Goal: Communication & Community: Share content

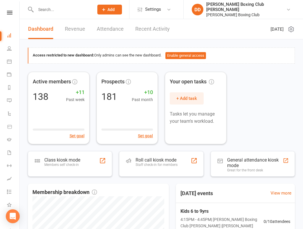
click at [55, 10] on input "text" at bounding box center [62, 9] width 56 height 8
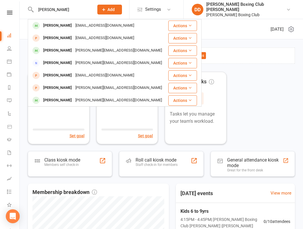
type input "[PERSON_NAME]"
click at [172, 26] on button "Actions" at bounding box center [182, 26] width 29 height 10
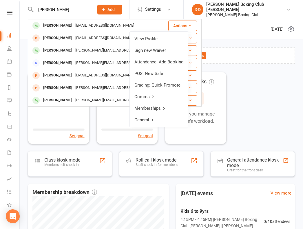
click at [164, 40] on link "View Profile" at bounding box center [159, 39] width 58 height 12
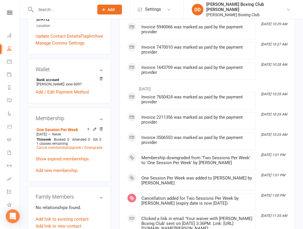
scroll to position [174, 0]
click at [56, 145] on link "Cancel membership" at bounding box center [51, 147] width 31 height 4
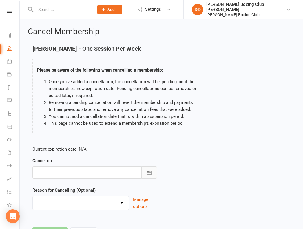
click at [151, 174] on icon "button" at bounding box center [149, 173] width 4 height 4
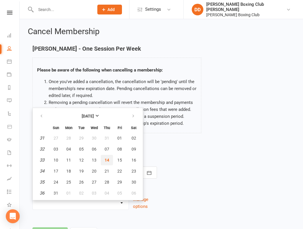
click at [106, 161] on span "14" at bounding box center [106, 160] width 5 height 5
type input "[DATE]"
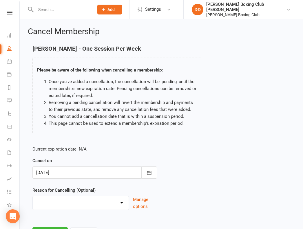
scroll to position [28, 0]
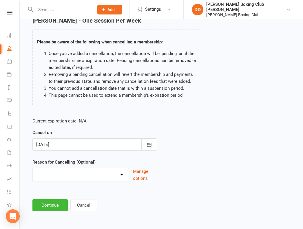
click at [122, 174] on select "Holiday Injury Other reason" at bounding box center [81, 174] width 96 height 12
select select "2"
click at [33, 168] on select "Holiday Injury Other reason" at bounding box center [81, 174] width 96 height 12
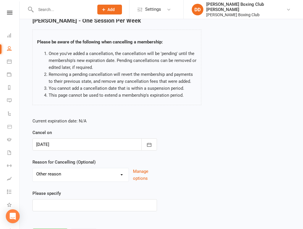
drag, startPoint x: 208, startPoint y: 146, endPoint x: 146, endPoint y: 173, distance: 67.8
click at [198, 153] on div "Current expiration date: N/A Cancel on [DATE] [DATE] Sun Mon Tue Wed Thu Fri Sa…" at bounding box center [161, 166] width 266 height 106
click at [60, 203] on input at bounding box center [94, 205] width 124 height 12
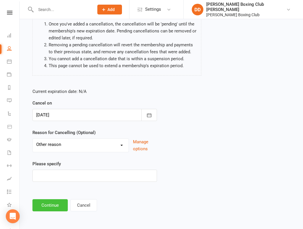
click at [54, 207] on button "Continue" at bounding box center [49, 205] width 35 height 12
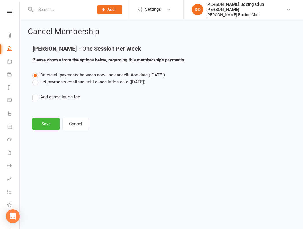
scroll to position [0, 0]
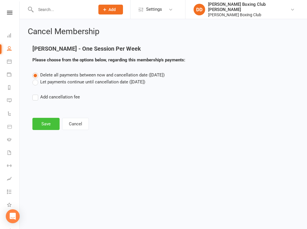
click at [43, 125] on button "Save" at bounding box center [45, 124] width 27 height 12
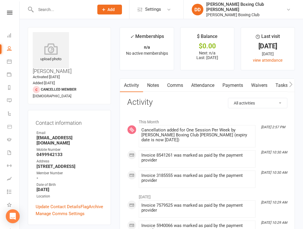
drag, startPoint x: 51, startPoint y: 6, endPoint x: 47, endPoint y: 14, distance: 8.8
click at [49, 13] on input "text" at bounding box center [62, 9] width 56 height 8
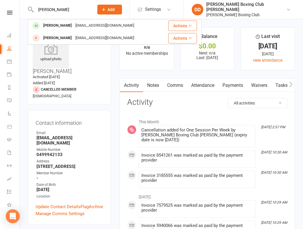
type input "[PERSON_NAME]"
click at [63, 26] on div "[PERSON_NAME]" at bounding box center [57, 25] width 32 height 8
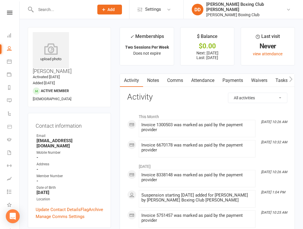
click at [8, 25] on div "Clubworx" at bounding box center [9, 20] width 19 height 19
click at [11, 12] on link at bounding box center [9, 13] width 21 height 4
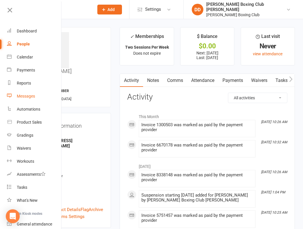
click at [27, 95] on div "Messages" at bounding box center [26, 96] width 18 height 5
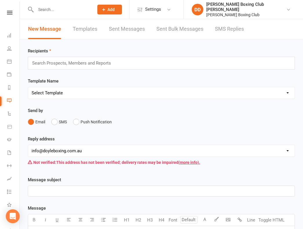
click at [7, 13] on icon at bounding box center [9, 13] width 5 height 4
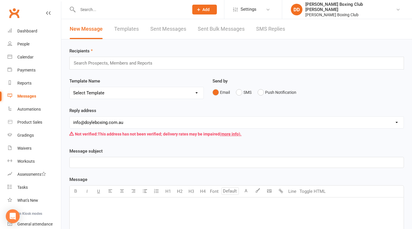
click at [132, 62] on input "text" at bounding box center [115, 63] width 85 height 8
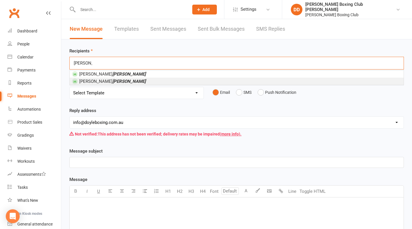
type input "[PERSON_NAME]"
click at [109, 82] on li "[PERSON_NAME]" at bounding box center [237, 81] width 334 height 7
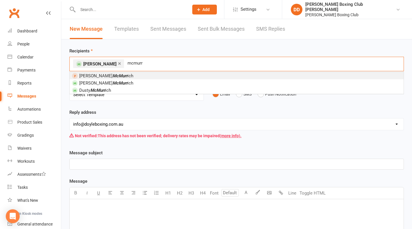
type input "mcmurr"
click at [116, 76] on li "[PERSON_NAME] ich" at bounding box center [237, 75] width 334 height 7
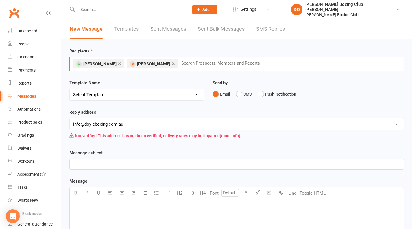
click at [156, 62] on span "[PERSON_NAME]" at bounding box center [153, 63] width 33 height 5
click at [148, 65] on span "[PERSON_NAME]" at bounding box center [153, 63] width 33 height 5
click at [172, 64] on link "×" at bounding box center [173, 63] width 3 height 9
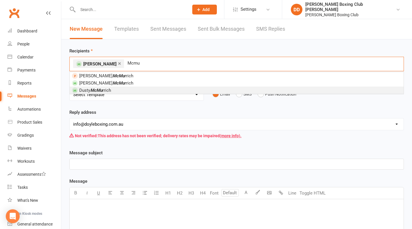
type input "Mcmu"
click at [113, 91] on li "[PERSON_NAME] rrich" at bounding box center [237, 90] width 334 height 7
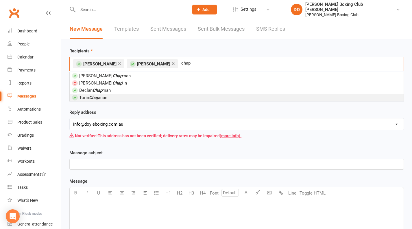
type input "chap"
click at [115, 94] on li "Torin Chap man" at bounding box center [237, 97] width 334 height 7
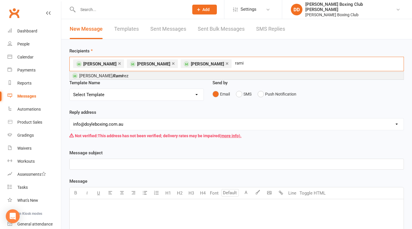
type input "rami"
click at [103, 75] on span "[PERSON_NAME]" at bounding box center [103, 75] width 49 height 5
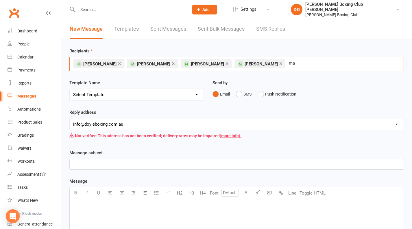
type input "m"
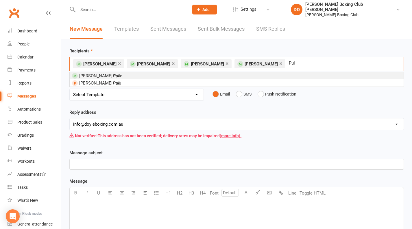
type input "Pul"
click at [105, 74] on li "Marko Pul ic" at bounding box center [237, 75] width 334 height 7
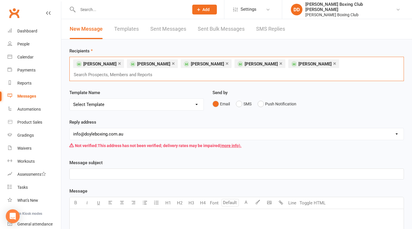
click at [302, 63] on div "× [PERSON_NAME] × [PERSON_NAME] × [PERSON_NAME] × [PERSON_NAME] × [PERSON_NAME]…" at bounding box center [236, 69] width 335 height 24
click at [302, 65] on div "× [PERSON_NAME] × [PERSON_NAME] × [PERSON_NAME] × [PERSON_NAME] × [PERSON_NAME]…" at bounding box center [236, 69] width 335 height 24
click at [302, 66] on div "× [PERSON_NAME] × [PERSON_NAME] × [PERSON_NAME] × [PERSON_NAME] × [PERSON_NAME]…" at bounding box center [236, 69] width 335 height 24
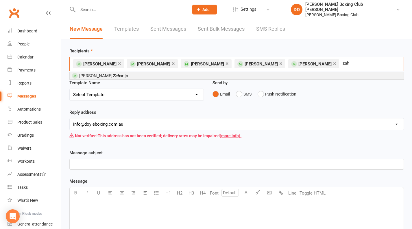
type input "zah"
click at [126, 76] on li "[PERSON_NAME] [PERSON_NAME]" at bounding box center [237, 75] width 334 height 7
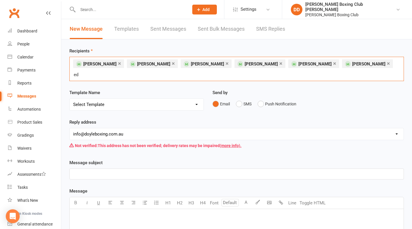
type input "e"
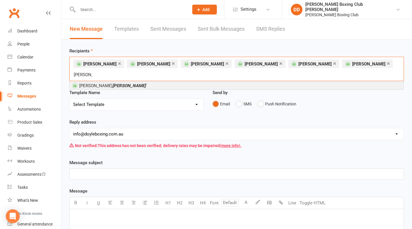
type input "[PERSON_NAME]"
click at [113, 83] on em "[PERSON_NAME]" at bounding box center [129, 85] width 33 height 5
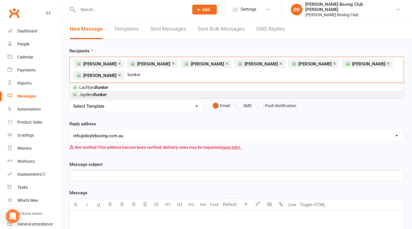
type input "bunker"
click at [112, 94] on li "[PERSON_NAME]" at bounding box center [237, 94] width 334 height 7
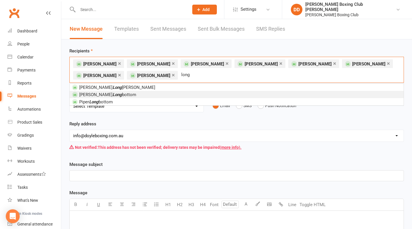
type input "long"
click at [111, 96] on li "Kai Long bottom" at bounding box center [237, 94] width 334 height 7
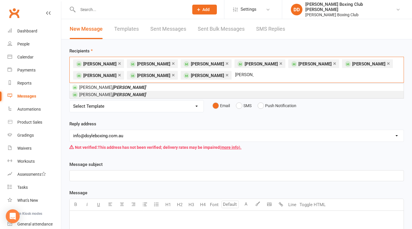
type input "[PERSON_NAME]"
click at [106, 93] on li "[PERSON_NAME]" at bounding box center [237, 94] width 334 height 7
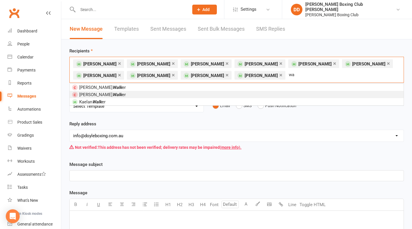
type input "w"
type input "hill"
click at [106, 93] on li "Maui Hill" at bounding box center [237, 94] width 334 height 7
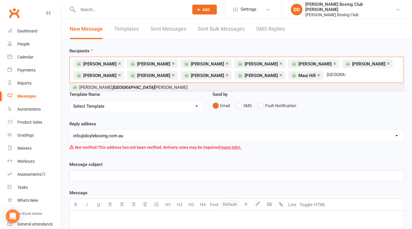
type input "[GEOGRAPHIC_DATA]"
click at [113, 86] on em "[GEOGRAPHIC_DATA]" at bounding box center [134, 87] width 42 height 5
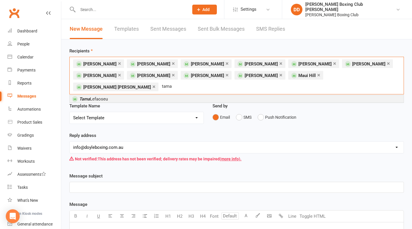
type input "tama"
click at [113, 95] on li "[PERSON_NAME]" at bounding box center [237, 98] width 334 height 7
type input "jaybien"
click at [104, 100] on span "[PERSON_NAME]" at bounding box center [98, 98] width 39 height 5
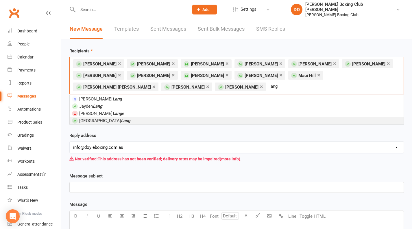
type input "lang"
click at [121, 121] on em "Lang" at bounding box center [126, 120] width 10 height 5
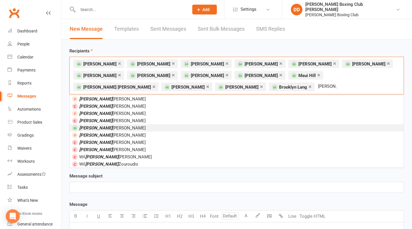
type input "[PERSON_NAME]"
click at [104, 127] on span "[PERSON_NAME]" at bounding box center [112, 127] width 67 height 5
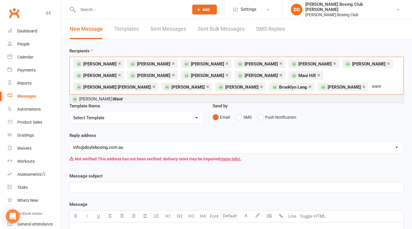
type input "want"
click at [114, 99] on li "[PERSON_NAME]" at bounding box center [237, 98] width 334 height 7
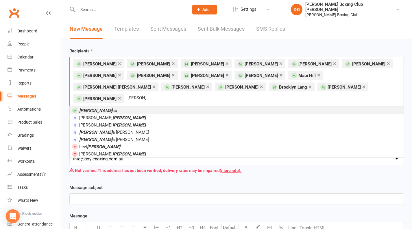
type input "[PERSON_NAME]"
click at [114, 107] on li "[PERSON_NAME]" at bounding box center [237, 110] width 334 height 7
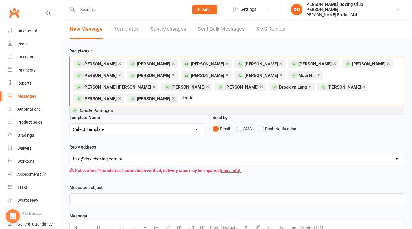
type input "dimitr"
click at [114, 107] on li "Dimitr i Parmagos" at bounding box center [237, 110] width 334 height 7
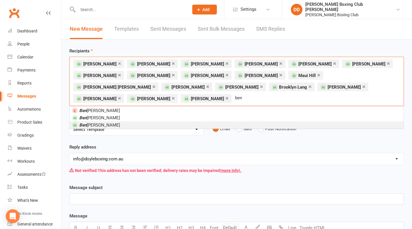
type input "ben"
click at [102, 126] on span "[PERSON_NAME]" at bounding box center [99, 124] width 41 height 5
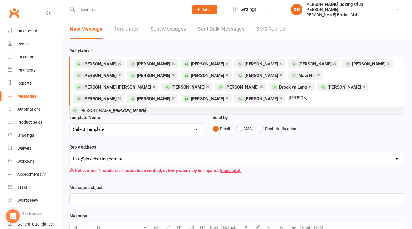
type input "[PERSON_NAME]"
click at [124, 109] on li "[PERSON_NAME]" at bounding box center [237, 110] width 334 height 7
type input "[PERSON_NAME]"
click at [122, 111] on li "[PERSON_NAME]" at bounding box center [237, 110] width 334 height 7
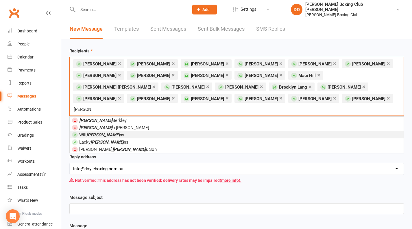
type input "[PERSON_NAME]"
click at [102, 132] on span "[PERSON_NAME] ns" at bounding box center [101, 134] width 45 height 5
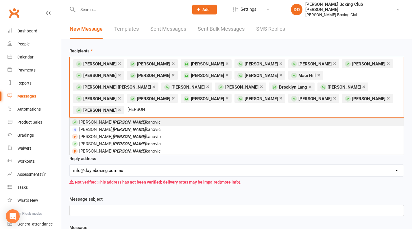
type input "[PERSON_NAME]"
click at [116, 118] on li "[PERSON_NAME] kanovic" at bounding box center [237, 121] width 334 height 7
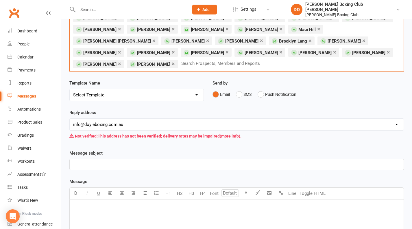
scroll to position [58, 0]
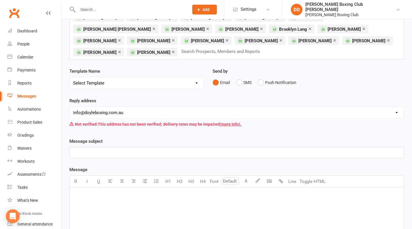
click at [87, 151] on p "﻿" at bounding box center [236, 152] width 327 height 7
click at [73, 151] on div "Kids Classes" at bounding box center [237, 152] width 334 height 10
click at [111, 151] on p "Kids Classes" at bounding box center [236, 152] width 327 height 7
drag, startPoint x: 100, startPoint y: 151, endPoint x: 117, endPoint y: 152, distance: 16.8
click at [117, 152] on span "Kids Classes Aditional" at bounding box center [95, 152] width 44 height 5
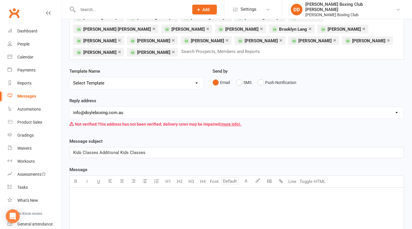
drag, startPoint x: 100, startPoint y: 152, endPoint x: 113, endPoint y: 151, distance: 13.4
click at [100, 152] on span "Kids Classes Additional Kids Classes" at bounding box center [109, 152] width 72 height 5
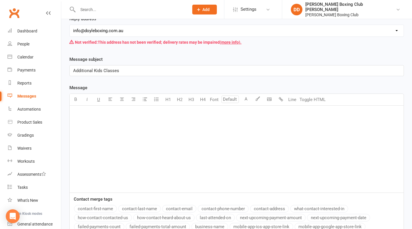
scroll to position [140, 0]
click at [85, 113] on p "﻿" at bounding box center [236, 113] width 327 height 7
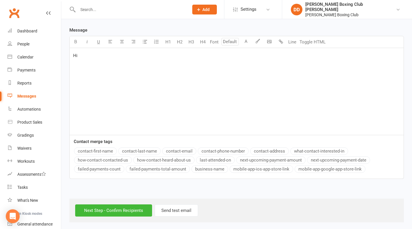
click at [96, 149] on button "contact-first-name" at bounding box center [95, 151] width 43 height 8
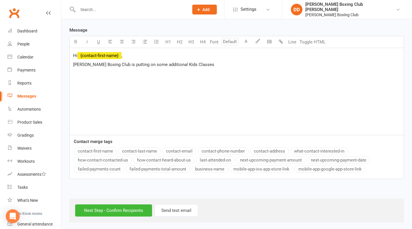
scroll to position [140, 0]
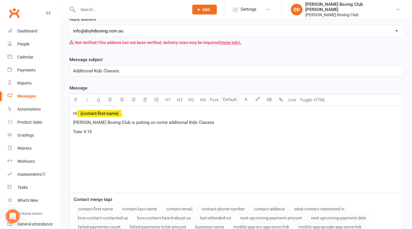
click at [83, 131] on span "Tues 4.15" at bounding box center [82, 131] width 19 height 5
drag, startPoint x: 74, startPoint y: 131, endPoint x: 79, endPoint y: 130, distance: 5.0
click at [75, 131] on span "Tues Boxing 6 to 9yrs 4.15" at bounding box center [99, 131] width 52 height 5
click at [84, 131] on span "Tues Boxing 6 to 9yrs 4.15" at bounding box center [99, 131] width 52 height 5
click at [143, 130] on p "Tues 4.15pm Boxing 6 to 9yrs 4.15" at bounding box center [236, 131] width 327 height 7
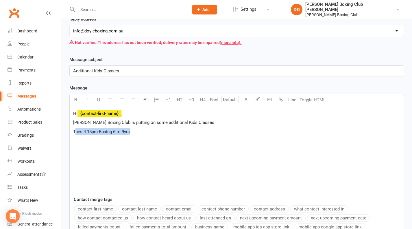
drag, startPoint x: 74, startPoint y: 129, endPoint x: 130, endPoint y: 129, distance: 55.6
click at [130, 129] on span "Tues 4.15pm Boxing 6 to 9yrs" at bounding box center [101, 131] width 57 height 5
copy span "ues 4.15pm Boxing 6 to 9yrs"
click at [76, 141] on p "﻿" at bounding box center [236, 140] width 327 height 7
drag, startPoint x: 80, startPoint y: 140, endPoint x: 71, endPoint y: 139, distance: 9.3
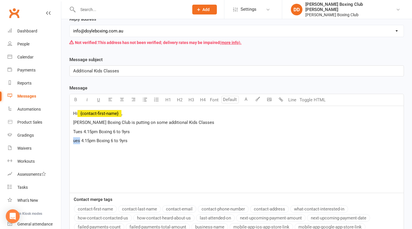
click at [71, 139] on div "Hi ﻿ {contact-first-name} , [PERSON_NAME] Boxing Club is putting on some additi…" at bounding box center [237, 149] width 334 height 87
click at [161, 140] on p "Thurs 4.15pm Boxing 6 to 9yrs" at bounding box center [236, 140] width 327 height 7
click at [133, 130] on p "Tues 4.15pm Boxing 6 to 9yrs" at bounding box center [236, 131] width 327 height 7
click at [73, 139] on span "ues 4.15pm Boxing 6 to 9yrs" at bounding box center [100, 140] width 54 height 5
click at [91, 139] on span "Tues 4.15pm Boxing 6 to 9yrs" at bounding box center [101, 140] width 57 height 5
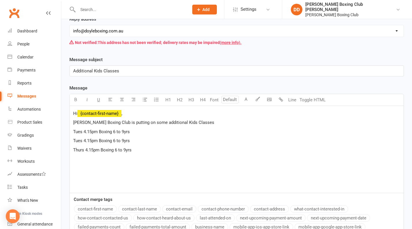
click at [91, 140] on span "Tues 4.15pm Boxing 6 to 9yrs" at bounding box center [101, 140] width 57 height 5
click at [116, 140] on span "Tues 4.45pm Boxing 6 to 9yrs" at bounding box center [101, 140] width 57 height 5
click at [124, 140] on span "Tues 4.45pm Boxing 9 to 9yrs" at bounding box center [101, 140] width 57 height 5
click at [186, 153] on div "Hi ﻿ {contact-first-name} , [PERSON_NAME] Boxing Club is putting on some additi…" at bounding box center [237, 149] width 334 height 87
click at [141, 131] on p "Tues 4.15pm Boxing 6 to 9yrs" at bounding box center [236, 131] width 327 height 7
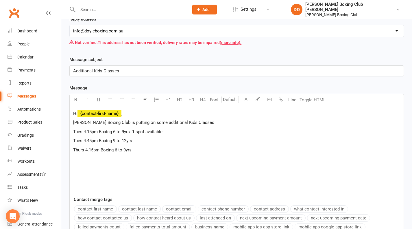
click at [138, 141] on p "Tues 4.45pm Boxing 9 to 12yrs" at bounding box center [236, 140] width 327 height 7
click at [135, 148] on p "Thurs 4.15pm Boxing 6 to 9yrs" at bounding box center [236, 149] width 327 height 7
click at [175, 168] on div "Hi ﻿ {contact-first-name} , [PERSON_NAME] Boxing Club is putting on some additi…" at bounding box center [237, 149] width 334 height 87
click at [74, 148] on span "Thurs 4.15pm Boxing 6 to 9yrs 1 Spot available" at bounding box center [118, 149] width 90 height 5
drag, startPoint x: 84, startPoint y: 130, endPoint x: 98, endPoint y: 133, distance: 14.4
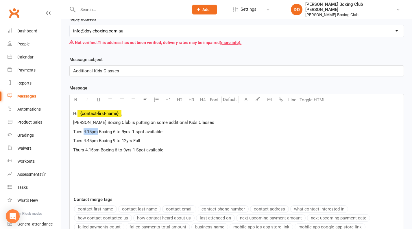
click at [98, 133] on p "Tues 4.15pm Boxing 6 to 9yrs 1 spot available" at bounding box center [236, 131] width 327 height 7
click at [162, 130] on p "Tues, Boxing 6 to 9yrs 1 spot available" at bounding box center [236, 131] width 327 height 7
click at [219, 152] on div "Hi ﻿ {contact-first-name} , [PERSON_NAME] Boxing Club is putting on some additi…" at bounding box center [237, 149] width 334 height 87
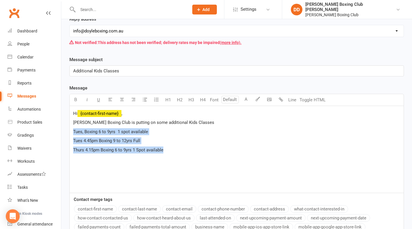
drag, startPoint x: 73, startPoint y: 129, endPoint x: 181, endPoint y: 148, distance: 109.6
click at [181, 148] on div "Hi ﻿ {contact-first-name} , [PERSON_NAME] Boxing Club is putting on some additi…" at bounding box center [237, 149] width 334 height 87
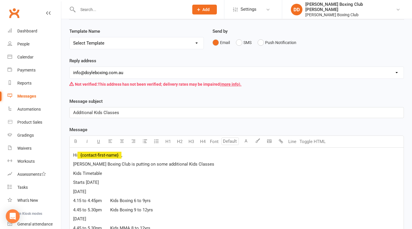
scroll to position [174, 0]
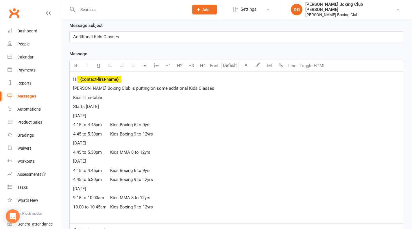
click at [197, 87] on p "[PERSON_NAME] Boxing Club is putting on some additional Kids Classes" at bounding box center [236, 88] width 327 height 7
drag, startPoint x: 74, startPoint y: 96, endPoint x: 117, endPoint y: 107, distance: 43.7
click at [117, 107] on div "Hi ﻿ {contact-first-name} , [PERSON_NAME] Boxing Club is putting on some additi…" at bounding box center [237, 148] width 334 height 152
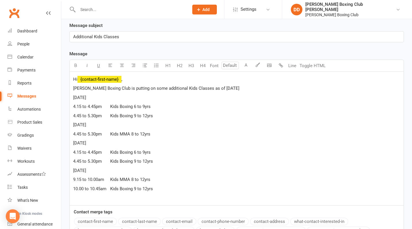
click at [158, 105] on p "4.15 to 4.45pm Kids Boxing 6 to 9yrs" at bounding box center [236, 106] width 327 height 7
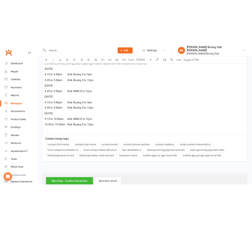
scroll to position [232, 0]
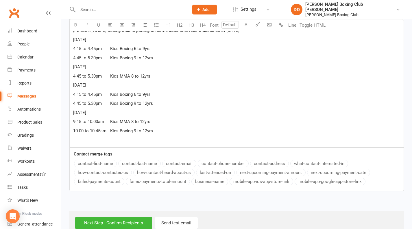
drag, startPoint x: 150, startPoint y: 49, endPoint x: 153, endPoint y: 47, distance: 3.4
click at [153, 47] on p "4.15 to 4.45pm Kids Boxing 6 to 9yrs" at bounding box center [236, 48] width 327 height 7
drag, startPoint x: 250, startPoint y: 77, endPoint x: 240, endPoint y: 75, distance: 10.7
click at [240, 75] on p "4.45 to 5.30pm Kids MMA 8 to 12yrs" at bounding box center [236, 76] width 327 height 7
drag, startPoint x: 151, startPoint y: 47, endPoint x: 179, endPoint y: 47, distance: 28.7
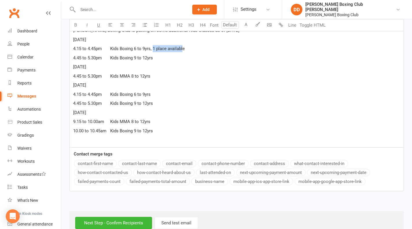
click at [179, 47] on span "4.15 to 4.45pm Kids Boxing 6 to 9yrs, 1 place available" at bounding box center [129, 48] width 112 height 5
drag, startPoint x: 175, startPoint y: 47, endPoint x: 159, endPoint y: 73, distance: 30.5
click at [159, 73] on p "4.45 to 5.30pm Kids MMA 8 to 12yrs" at bounding box center [236, 76] width 327 height 7
drag, startPoint x: 151, startPoint y: 48, endPoint x: 182, endPoint y: 47, distance: 30.7
click at [182, 47] on span "4.15 to 4.45pm Kids Boxing 6 to 9yrs, 1 place available" at bounding box center [129, 48] width 112 height 5
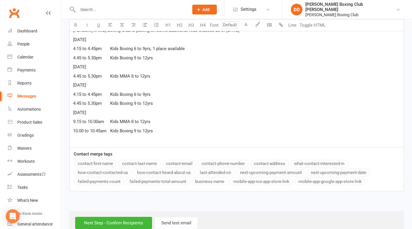
drag, startPoint x: 174, startPoint y: 45, endPoint x: 157, endPoint y: 51, distance: 17.2
click at [157, 51] on div "Hi ﻿ {contact-first-name} , [PERSON_NAME] Boxing Club is putting on some additi…" at bounding box center [237, 80] width 334 height 133
drag, startPoint x: 150, startPoint y: 47, endPoint x: 185, endPoint y: 46, distance: 34.5
click at [185, 46] on p "4.15 to 4.45pm Kids Boxing 6 to 9yrs, 1 place available" at bounding box center [236, 48] width 327 height 7
copy span "1 place available"
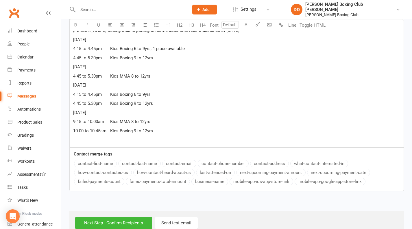
click at [161, 56] on p "4.45 to 5.30pm Kids Boxing 9 to 12yrs" at bounding box center [236, 57] width 327 height 7
click at [152, 74] on p "4.45 to 5.30pm Kids MMA 8 to 12yrs" at bounding box center [236, 76] width 327 height 7
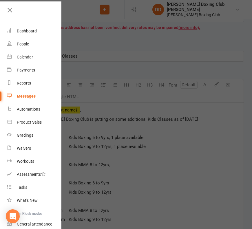
click at [45, 100] on link "Messages" at bounding box center [34, 96] width 55 height 13
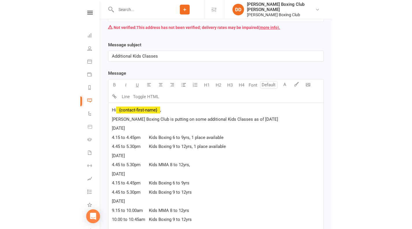
scroll to position [164, 0]
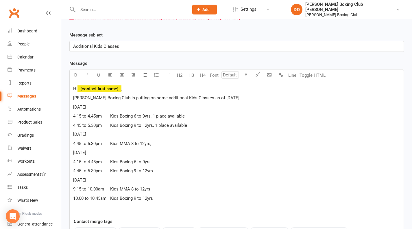
click at [162, 141] on p "4.45 to 5.30pm Kids MMA 8 to 12yrs," at bounding box center [236, 143] width 327 height 7
click at [209, 160] on p "4.15 to 4.45pm Kids Boxing 6 to 9yrs" at bounding box center [236, 161] width 327 height 7
drag, startPoint x: 151, startPoint y: 115, endPoint x: 185, endPoint y: 115, distance: 34.7
click at [185, 115] on p "4.15 to 4.45pm Kids Boxing 6 to 9yrs, 1 place available" at bounding box center [236, 116] width 327 height 7
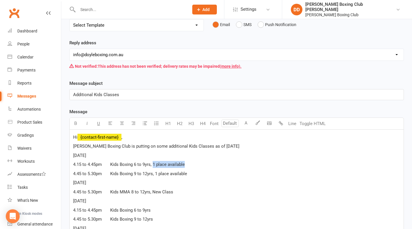
scroll to position [174, 0]
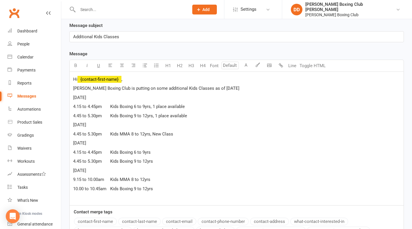
click at [207, 150] on p "4.15 to 4.45pm Kids Boxing 6 to 9yrs" at bounding box center [236, 152] width 327 height 7
drag, startPoint x: 74, startPoint y: 95, endPoint x: 91, endPoint y: 97, distance: 17.7
click at [91, 97] on p "[DATE]" at bounding box center [236, 97] width 327 height 7
drag, startPoint x: 76, startPoint y: 64, endPoint x: 84, endPoint y: 82, distance: 20.1
click at [76, 64] on icon "button" at bounding box center [76, 65] width 4 height 4
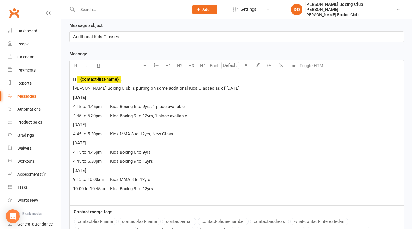
drag, startPoint x: 75, startPoint y: 124, endPoint x: 96, endPoint y: 124, distance: 20.6
click at [86, 124] on span "[DATE]" at bounding box center [79, 124] width 13 height 5
drag, startPoint x: 75, startPoint y: 63, endPoint x: 80, endPoint y: 70, distance: 8.4
click at [76, 63] on icon "button" at bounding box center [76, 65] width 4 height 4
drag, startPoint x: 74, startPoint y: 142, endPoint x: 95, endPoint y: 140, distance: 21.2
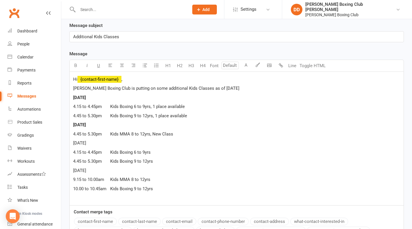
click at [86, 140] on span "[DATE]" at bounding box center [79, 142] width 13 height 5
drag, startPoint x: 76, startPoint y: 63, endPoint x: 87, endPoint y: 106, distance: 43.9
click at [76, 64] on icon "button" at bounding box center [76, 65] width 4 height 4
drag, startPoint x: 74, startPoint y: 170, endPoint x: 93, endPoint y: 168, distance: 19.3
click at [86, 170] on span "[DATE]" at bounding box center [79, 170] width 13 height 5
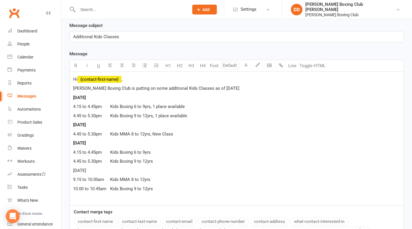
click at [78, 63] on icon "button" at bounding box center [76, 65] width 4 height 4
click at [268, 152] on p "4.15 to 4.45pm Kids Boxing 6 to 9yrs" at bounding box center [236, 152] width 327 height 7
click at [186, 104] on p "4.15 to 4.45pm Kids Boxing 6 to 9yrs, 1 place available" at bounding box center [236, 106] width 327 height 7
click at [241, 85] on p "[PERSON_NAME] Boxing Club is putting on some additional Kids Classes as of [DAT…" at bounding box center [236, 88] width 327 height 7
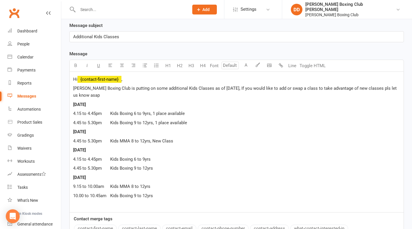
click at [272, 132] on p "[DATE]" at bounding box center [236, 131] width 327 height 7
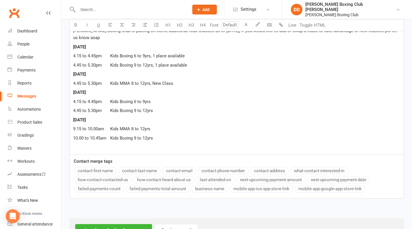
scroll to position [232, 0]
click at [193, 64] on p "4.45 to 5.30pm Kids Boxing 9 to 12yrs, 1 place available" at bounding box center [236, 64] width 327 height 7
click at [186, 55] on p "4.15 to 4.45pm Kids Boxing 6 to 9yrs, 1 place available" at bounding box center [236, 55] width 327 height 7
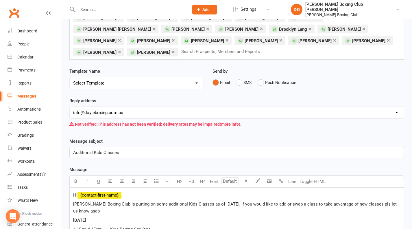
scroll to position [116, 0]
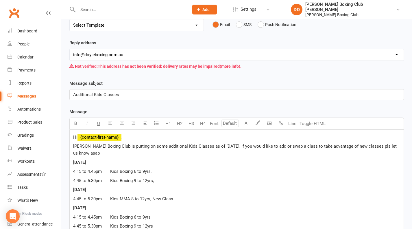
click at [111, 151] on p "[PERSON_NAME] Boxing Club is putting on some additional Kids Classes as of [DAT…" at bounding box center [236, 150] width 327 height 14
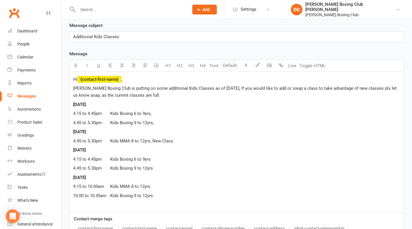
scroll to position [232, 0]
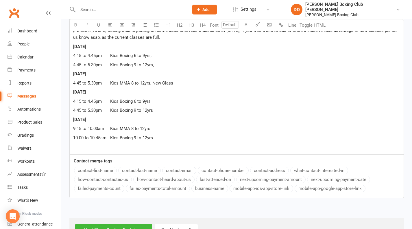
click at [170, 137] on p "10.00 to 10.45am Kids Boxing 9 to 12yrs" at bounding box center [236, 137] width 327 height 7
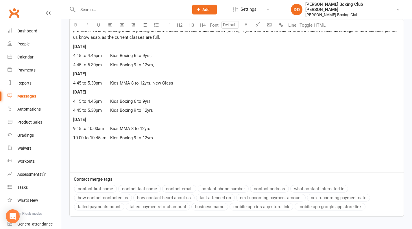
drag, startPoint x: 73, startPoint y: 81, endPoint x: 172, endPoint y: 81, distance: 99.0
click at [172, 81] on p "4.45 to 5.30pm Kids MMA 8 to 12yrs, New Class" at bounding box center [236, 83] width 327 height 7
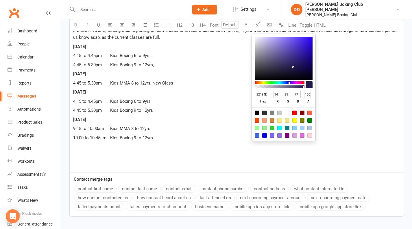
click at [256, 25] on icon "button" at bounding box center [258, 24] width 4 height 4
click at [257, 119] on div at bounding box center [257, 120] width 5 height 5
type input "FF4500"
type input "255"
type input "69"
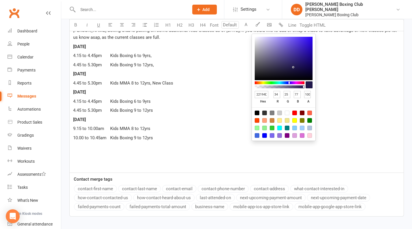
type input "0"
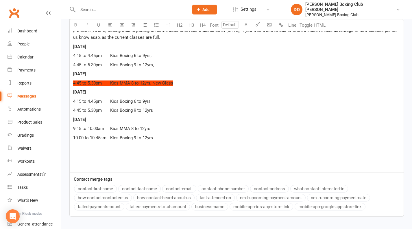
drag, startPoint x: 234, startPoint y: 114, endPoint x: 230, endPoint y: 117, distance: 4.7
click at [233, 114] on div "Hi ﻿ {contact-first-name} , [PERSON_NAME] Boxing Club is putting on some additi…" at bounding box center [237, 93] width 334 height 159
drag, startPoint x: 75, startPoint y: 127, endPoint x: 148, endPoint y: 126, distance: 73.8
click at [148, 126] on p "9.15 to 10.00am Kids MMA 8 to 12yrs" at bounding box center [236, 128] width 327 height 7
drag, startPoint x: 73, startPoint y: 128, endPoint x: 148, endPoint y: 126, distance: 75.6
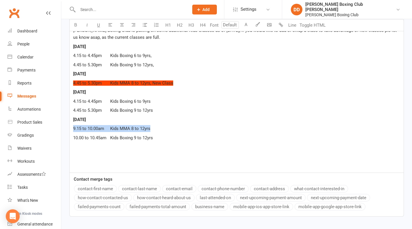
click at [148, 126] on div "Hi ﻿ {contact-first-name} , [PERSON_NAME] Boxing Club is putting on some additi…" at bounding box center [237, 93] width 334 height 159
click at [247, 25] on button "A" at bounding box center [247, 25] width 12 height 12
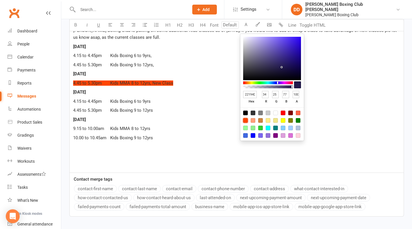
click at [245, 120] on div at bounding box center [245, 120] width 5 height 5
type input "FF4500"
type input "255"
type input "69"
type input "0"
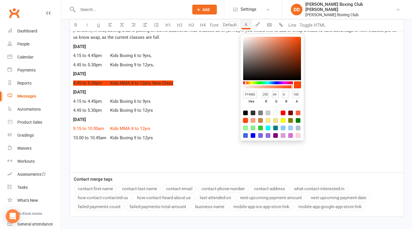
drag, startPoint x: 97, startPoint y: 86, endPoint x: 88, endPoint y: 85, distance: 9.1
click at [96, 86] on div "Hi ﻿ {contact-first-name} , [PERSON_NAME] Boxing Club is putting on some additi…" at bounding box center [237, 93] width 334 height 159
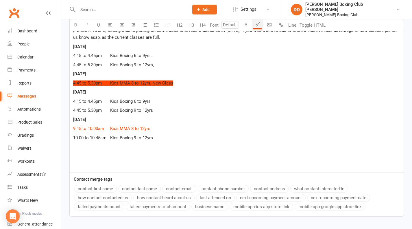
drag, startPoint x: 73, startPoint y: 81, endPoint x: 172, endPoint y: 80, distance: 99.0
click at [172, 80] on div "Hi ﻿ {contact-first-name} , [PERSON_NAME] Boxing Club is putting on some additi…" at bounding box center [237, 93] width 334 height 159
click at [261, 26] on button "button" at bounding box center [258, 25] width 12 height 12
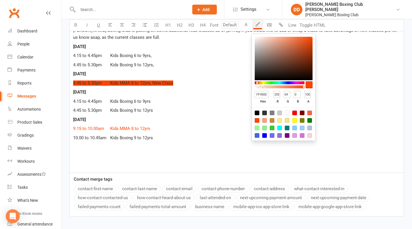
click at [298, 96] on input "0" at bounding box center [297, 94] width 7 height 7
click at [232, 107] on p "4.45 to 5.30pm Kids Boxing 9 to 12yrs" at bounding box center [236, 110] width 327 height 7
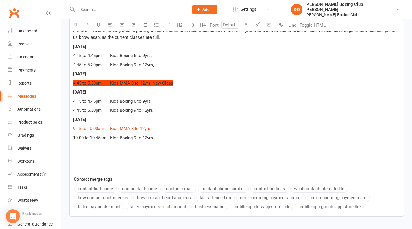
click at [80, 84] on span "4.45 to 5.30pm Kids MMA 8 to 12yrs, New Class" at bounding box center [123, 82] width 100 height 5
drag, startPoint x: 72, startPoint y: 81, endPoint x: 175, endPoint y: 81, distance: 103.0
click at [175, 81] on div "Hi ﻿ {contact-first-name} , [PERSON_NAME] Boxing Club is putting on some additi…" at bounding box center [237, 93] width 334 height 159
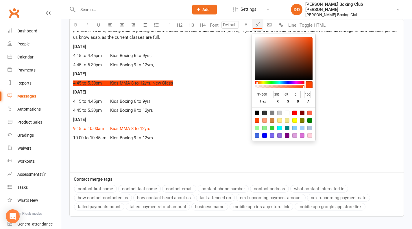
click at [258, 27] on button "button" at bounding box center [258, 25] width 12 height 12
click at [288, 113] on div at bounding box center [287, 113] width 5 height 5
type input "FFFFFF"
type input "255"
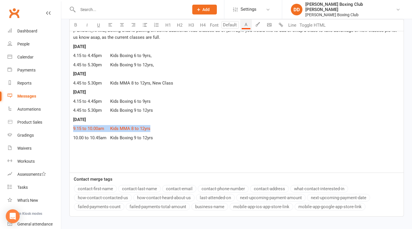
drag, startPoint x: 74, startPoint y: 126, endPoint x: 154, endPoint y: 123, distance: 80.5
click at [154, 125] on p "9.15 to 10.00am Kids MMA 8 to 12yrs" at bounding box center [236, 128] width 327 height 7
drag, startPoint x: 76, startPoint y: 25, endPoint x: 89, endPoint y: 49, distance: 27.4
click at [76, 25] on icon "button" at bounding box center [76, 25] width 4 height 4
drag, startPoint x: 74, startPoint y: 82, endPoint x: 182, endPoint y: 78, distance: 108.9
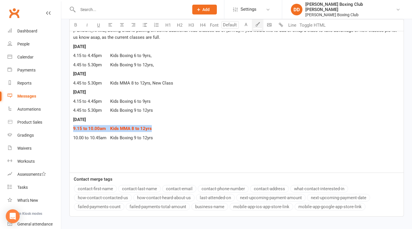
click at [181, 80] on p "4.45 to 5.30pm Kids MMA 8 to 12yrs, New Class" at bounding box center [236, 83] width 327 height 7
click at [247, 26] on button "A" at bounding box center [247, 25] width 12 height 12
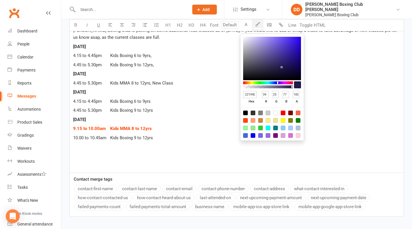
click at [283, 111] on div at bounding box center [283, 113] width 5 height 5
type input "FF0000"
type input "255"
type input "0"
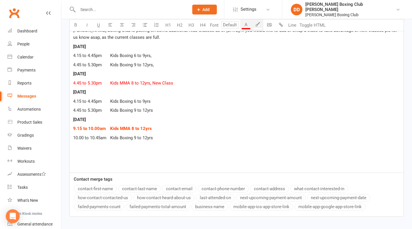
drag, startPoint x: 74, startPoint y: 81, endPoint x: 177, endPoint y: 81, distance: 102.8
click at [177, 81] on p "4.45 to 5.30pm Kids MMA 8 to 12yrs, New Class" at bounding box center [236, 83] width 327 height 7
drag, startPoint x: 74, startPoint y: 24, endPoint x: 79, endPoint y: 28, distance: 6.0
click at [75, 24] on icon "button" at bounding box center [76, 25] width 4 height 4
click at [238, 98] on p "4.15 to 4.45pm Kids Boxing 6 to 9yrs" at bounding box center [236, 101] width 327 height 7
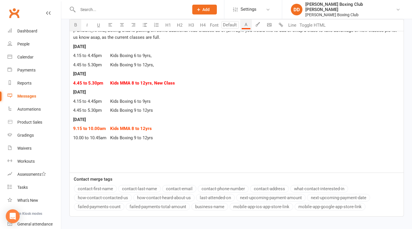
click at [157, 126] on p "9.15 to 10.00am Kids MMA 8 to 12yrs" at bounding box center [236, 128] width 327 height 7
drag, startPoint x: 73, startPoint y: 135, endPoint x: 172, endPoint y: 135, distance: 98.7
click at [172, 135] on p "10.00 to 10.45am Kids Boxing 9 to 12yrs" at bounding box center [236, 137] width 327 height 7
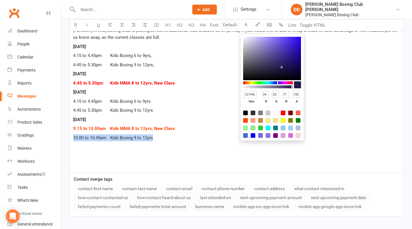
click at [247, 25] on button "A" at bounding box center [247, 25] width 12 height 12
click at [245, 120] on div at bounding box center [245, 120] width 5 height 5
type input "FF4500"
type input "255"
type input "69"
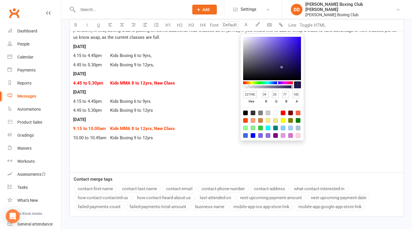
type input "0"
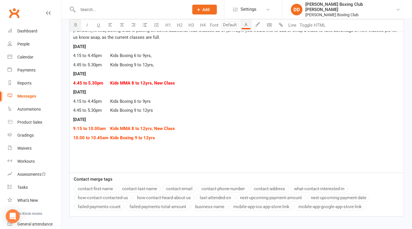
drag, startPoint x: 76, startPoint y: 27, endPoint x: 81, endPoint y: 34, distance: 9.2
click at [78, 28] on button "button" at bounding box center [76, 25] width 12 height 12
click at [160, 137] on p "10.00 to 10.45am Kids Boxing 9 to 12yrs" at bounding box center [236, 137] width 327 height 7
click at [115, 135] on span "10.00 to 10.45am Kids Boxing 9 to 12yrs" at bounding box center [114, 137] width 82 height 5
click at [157, 137] on p "10.00 to 10.45am Kids Boxing 9 to 12yrs" at bounding box center [236, 137] width 327 height 7
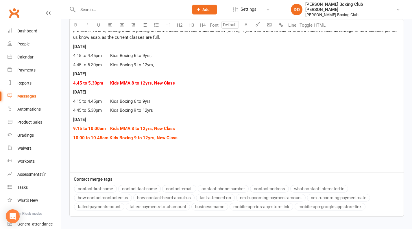
click at [257, 71] on p "[DATE]" at bounding box center [236, 73] width 327 height 7
click at [164, 54] on p "4.15 to 4.45pm Kids Boxing 6 to 9yrs," at bounding box center [236, 55] width 327 height 7
click at [150, 53] on span "4.15 to 4.45pm Kids Boxing 6 to 9yrs, Full" at bounding box center [116, 55] width 87 height 5
drag, startPoint x: 206, startPoint y: 57, endPoint x: 185, endPoint y: 56, distance: 20.6
click at [206, 57] on div "Hi ﻿ {contact-first-name} , [PERSON_NAME] Boxing Club is putting on some additi…" at bounding box center [237, 93] width 334 height 159
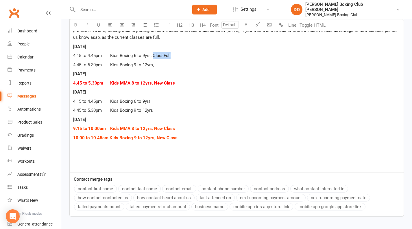
drag, startPoint x: 151, startPoint y: 54, endPoint x: 167, endPoint y: 55, distance: 16.5
click at [167, 55] on span "4.15 to 4.45pm Kids Boxing 6 to 9yrs, ClassFull" at bounding box center [122, 55] width 98 height 5
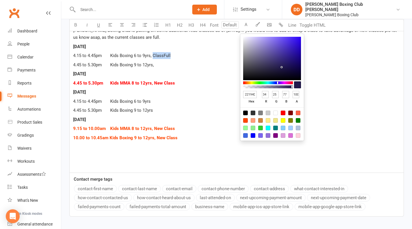
click at [248, 24] on button "A" at bounding box center [247, 25] width 12 height 12
click at [247, 120] on div at bounding box center [245, 120] width 5 height 5
type input "FF4500"
type input "255"
type input "69"
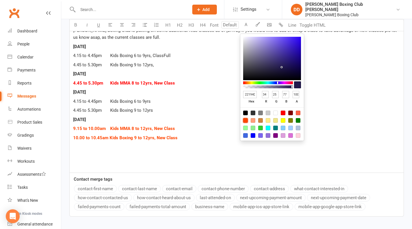
type input "0"
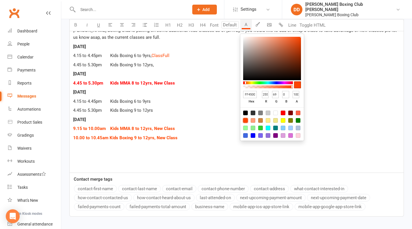
click at [224, 107] on p "4.45 to 5.30pm Kids Boxing 9 to 12yrs" at bounding box center [236, 110] width 327 height 7
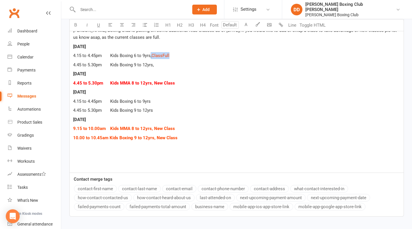
drag, startPoint x: 148, startPoint y: 55, endPoint x: 171, endPoint y: 52, distance: 22.8
click at [171, 52] on p "4.15 to 4.45pm Kids Boxing 6 to 9yrs, ClassFull" at bounding box center [236, 55] width 327 height 7
click at [247, 24] on button "A" at bounding box center [247, 25] width 12 height 12
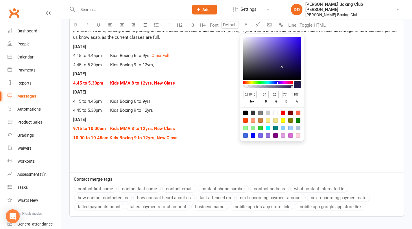
click at [247, 113] on div at bounding box center [245, 113] width 5 height 5
type input "000000"
type input "0"
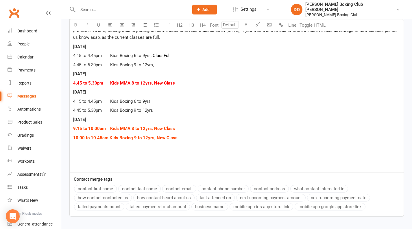
click at [223, 107] on p "4.45 to 5.30pm Kids Boxing 9 to 12yrs" at bounding box center [236, 110] width 327 height 7
click at [162, 63] on p "4.45 to 5.30pm Kids Boxing 9 to 12yrs," at bounding box center [236, 64] width 327 height 7
click at [159, 101] on p "4.15 to 4.45pm Kids Boxing 6 to 9yrs" at bounding box center [236, 101] width 327 height 7
click at [156, 108] on p "4.45 to 5.30pm Kids Boxing 9 to 12yrs" at bounding box center [236, 110] width 327 height 7
click at [302, 128] on p "9.15 to 10.00am Kids MMA 8 to 12yrs, New Class" at bounding box center [236, 128] width 327 height 7
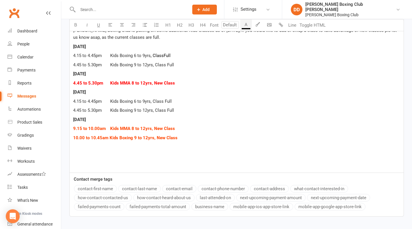
click at [160, 54] on span ", ClassFull" at bounding box center [161, 55] width 20 height 5
click at [220, 59] on div "Hi ﻿ {contact-first-name} , [PERSON_NAME] Boxing Club is putting on some additi…" at bounding box center [237, 93] width 334 height 159
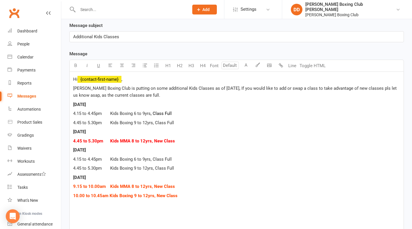
click at [240, 139] on p "4.45 to 5.30pm Kids MMA 8 to 12yrs, New Class" at bounding box center [236, 140] width 327 height 7
click at [80, 210] on p "﻿" at bounding box center [236, 213] width 327 height 7
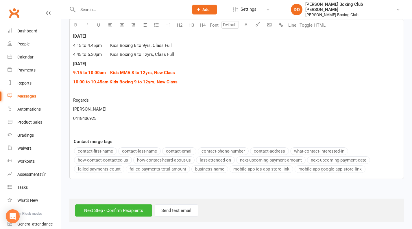
click at [253, 82] on p "10.00 to 10.45am Kids Boxing 9 to 12yrs, New Class" at bounding box center [236, 81] width 327 height 7
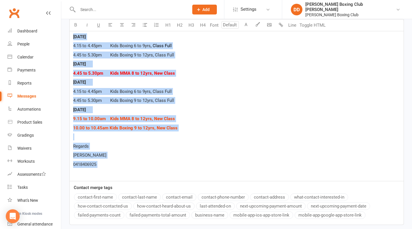
scroll to position [256, 0]
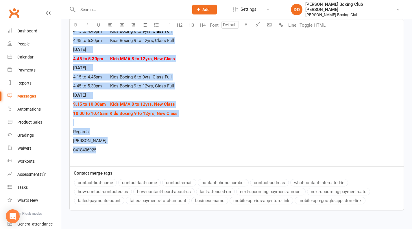
drag, startPoint x: 73, startPoint y: 136, endPoint x: 168, endPoint y: 149, distance: 95.5
click at [168, 149] on div "Hi ﻿ {contact-first-name} , [PERSON_NAME] Boxing Club is putting on some additi…" at bounding box center [237, 78] width 334 height 177
copy div "Hi ﻿ {contact-first-name} , [PERSON_NAME] Boxing Club is putting on some additi…"
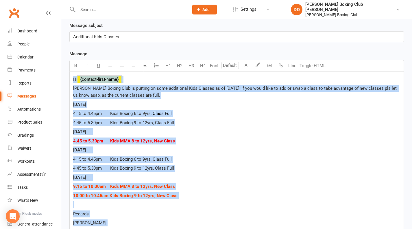
scroll to position [287, 0]
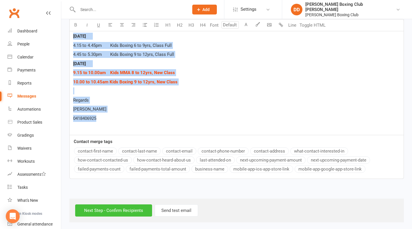
click at [132, 209] on input "Next Step - Confirm Recipients" at bounding box center [113, 210] width 77 height 12
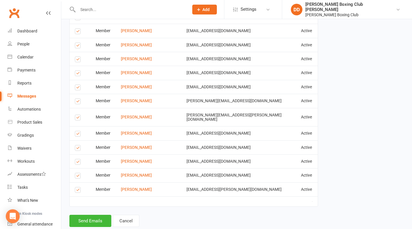
scroll to position [489, 0]
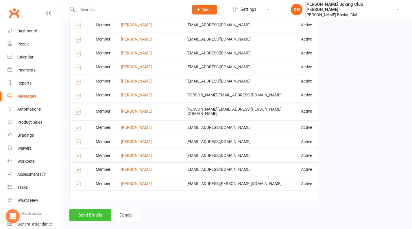
click at [93, 209] on button "Send Emails" at bounding box center [90, 215] width 42 height 12
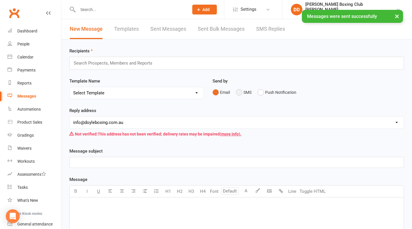
click at [240, 93] on button "SMS" at bounding box center [244, 92] width 16 height 11
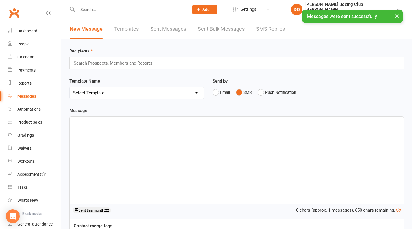
scroll to position [58, 0]
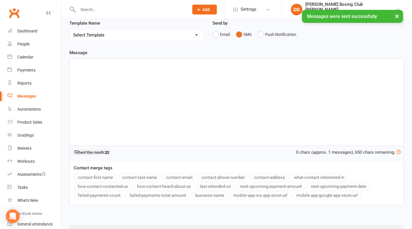
click at [98, 74] on div "﻿" at bounding box center [237, 102] width 334 height 87
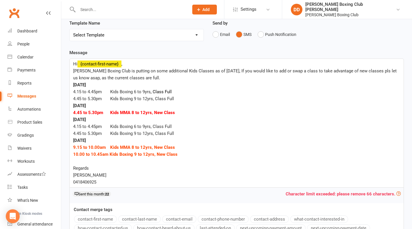
drag, startPoint x: 93, startPoint y: 168, endPoint x: 100, endPoint y: 168, distance: 6.7
click at [94, 168] on p "Regards" at bounding box center [236, 168] width 327 height 7
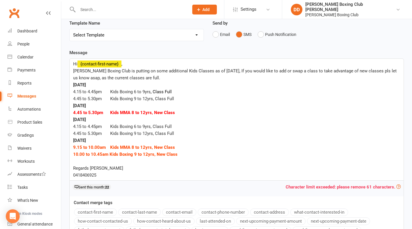
click at [115, 169] on p "Regards [PERSON_NAME]" at bounding box center [236, 168] width 327 height 7
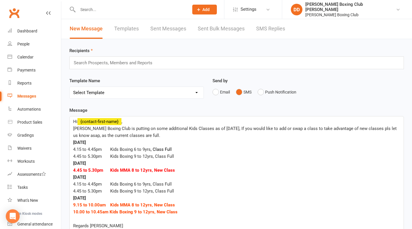
scroll to position [0, 0]
click at [97, 63] on input "text" at bounding box center [115, 63] width 85 height 8
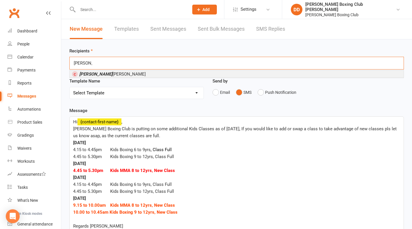
type input "[PERSON_NAME]"
click at [100, 74] on span "[PERSON_NAME]" at bounding box center [112, 73] width 67 height 5
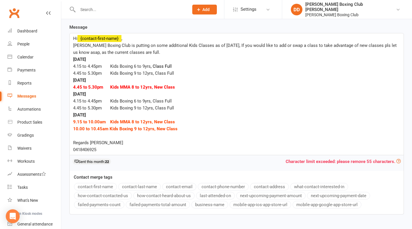
scroll to position [122, 0]
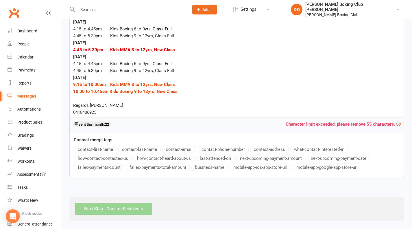
click at [124, 208] on div "Next Step - Confirm Recipients" at bounding box center [236, 209] width 335 height 24
click at [228, 50] on p "4.45 to 5.30pm Kids MMA 8 to 12yrs, New Class" at bounding box center [236, 49] width 327 height 7
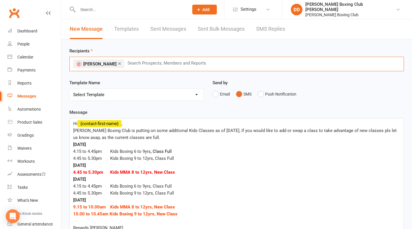
click at [127, 61] on input "text" at bounding box center [169, 63] width 85 height 8
click at [118, 63] on link "×" at bounding box center [119, 63] width 3 height 9
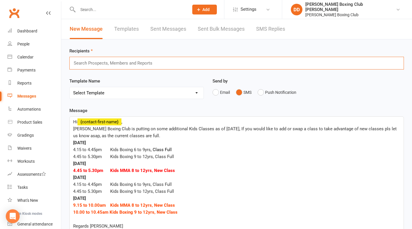
click at [106, 65] on input "text" at bounding box center [115, 63] width 85 height 8
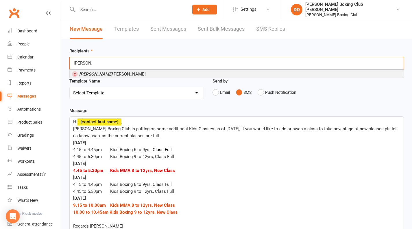
type input "[PERSON_NAME]"
click at [94, 73] on span "[PERSON_NAME]" at bounding box center [112, 73] width 67 height 5
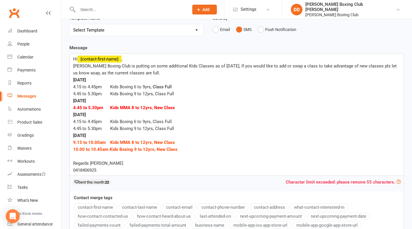
scroll to position [65, 0]
drag, startPoint x: 157, startPoint y: 74, endPoint x: 95, endPoint y: 74, distance: 62.5
click at [95, 74] on p "[PERSON_NAME] Boxing Club is putting on some additional Kids Classes as of [DAT…" at bounding box center [236, 70] width 327 height 14
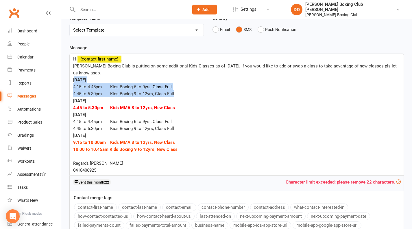
drag, startPoint x: 76, startPoint y: 80, endPoint x: 177, endPoint y: 97, distance: 103.0
click at [177, 97] on div "Hi ﻿ {contact-first-name} , [PERSON_NAME] Boxing Club is putting on some additi…" at bounding box center [237, 115] width 334 height 122
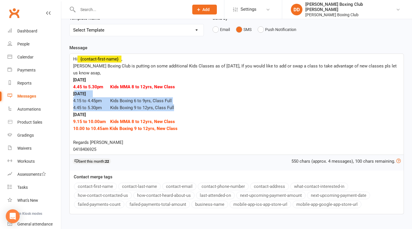
drag, startPoint x: 75, startPoint y: 95, endPoint x: 175, endPoint y: 107, distance: 100.5
click at [175, 107] on div "Hi ﻿ {contact-first-name} , [PERSON_NAME] Boxing Club is putting on some additi…" at bounding box center [237, 104] width 334 height 101
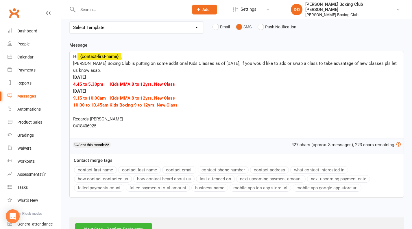
scroll to position [88, 0]
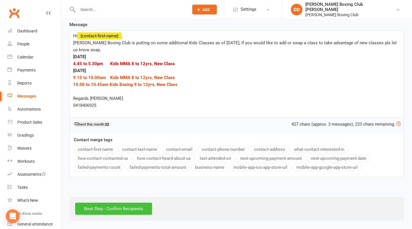
click at [126, 209] on input "Next Step - Confirm Recipients" at bounding box center [113, 209] width 77 height 12
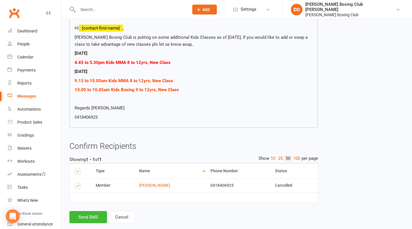
scroll to position [68, 0]
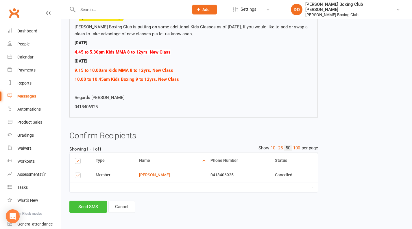
click at [90, 204] on button "Send SMS" at bounding box center [88, 207] width 38 height 12
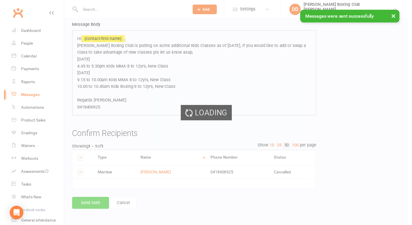
scroll to position [49, 0]
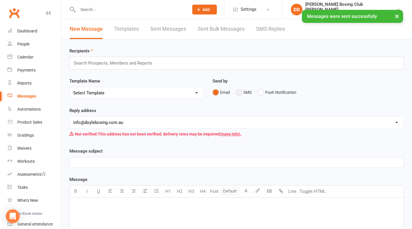
click at [240, 92] on button "SMS" at bounding box center [244, 92] width 16 height 11
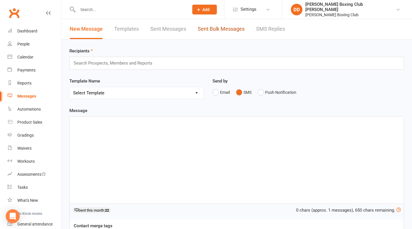
click at [219, 30] on link "Sent Bulk Messages" at bounding box center [221, 29] width 47 height 20
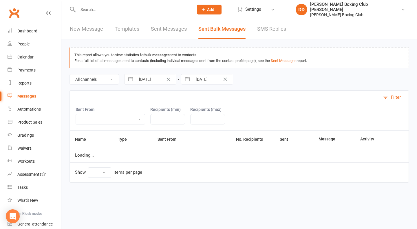
select select "10"
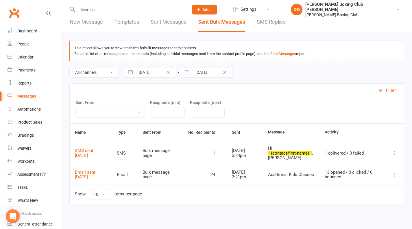
scroll to position [16, 0]
click at [83, 172] on link "Email sent [DATE]" at bounding box center [85, 175] width 21 height 10
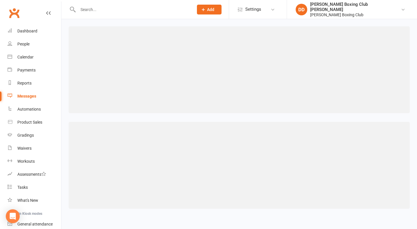
select select "100"
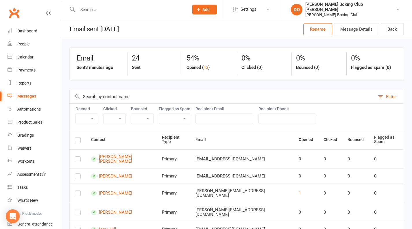
click at [26, 95] on div "Messages" at bounding box center [26, 96] width 19 height 5
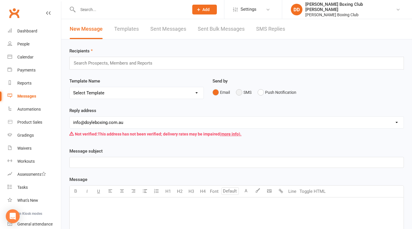
click at [240, 92] on button "SMS" at bounding box center [244, 92] width 16 height 11
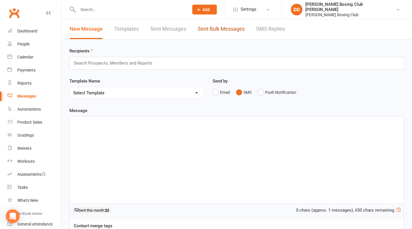
click at [214, 28] on link "Sent Bulk Messages" at bounding box center [221, 29] width 47 height 20
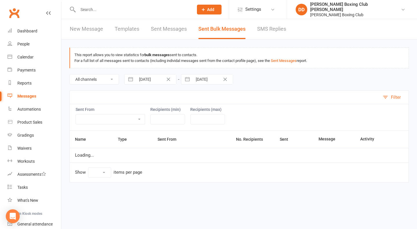
select select "10"
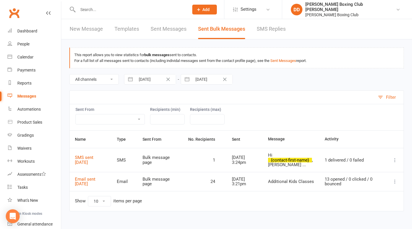
scroll to position [16, 0]
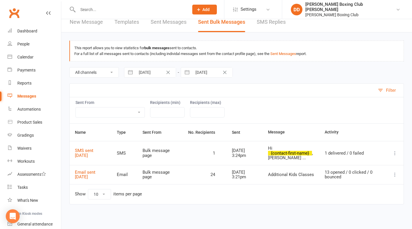
click at [302, 174] on icon at bounding box center [396, 175] width 6 height 6
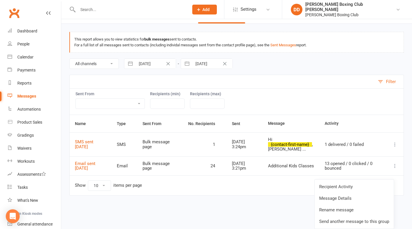
click at [302, 220] on link "Send another message to this group" at bounding box center [354, 222] width 79 height 12
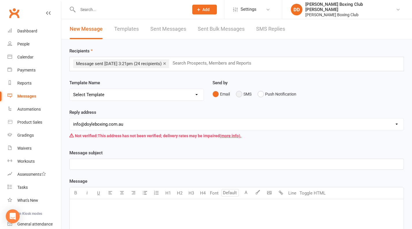
click at [240, 95] on button "SMS" at bounding box center [244, 94] width 16 height 11
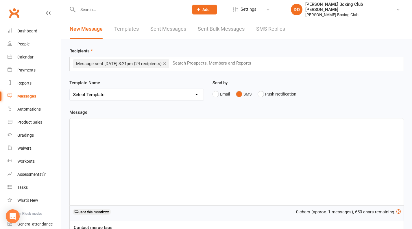
click at [82, 127] on div "﻿" at bounding box center [237, 161] width 334 height 87
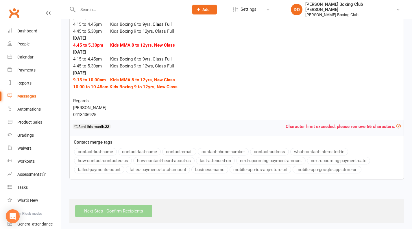
scroll to position [69, 0]
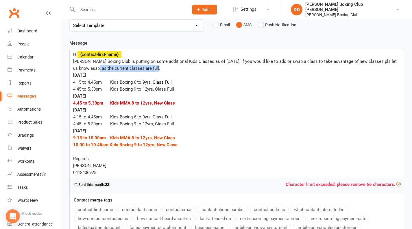
drag, startPoint x: 160, startPoint y: 68, endPoint x: 95, endPoint y: 67, distance: 65.1
click at [95, 67] on p "[PERSON_NAME] Boxing Club is putting on some additional Kids Classes as of [DAT…" at bounding box center [236, 65] width 327 height 14
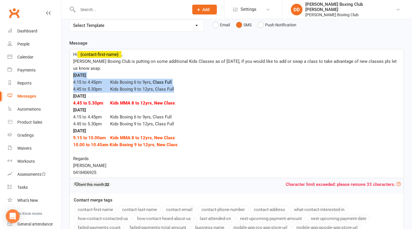
drag, startPoint x: 72, startPoint y: 76, endPoint x: 178, endPoint y: 90, distance: 106.6
click at [178, 90] on div "Hi ﻿ {contact-first-name} , [PERSON_NAME] Boxing Club is putting on some additi…" at bounding box center [237, 113] width 334 height 129
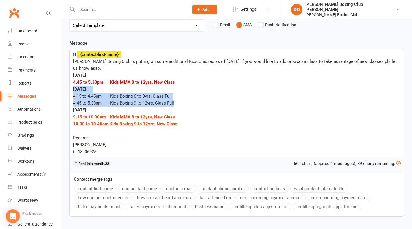
drag, startPoint x: 74, startPoint y: 90, endPoint x: 184, endPoint y: 104, distance: 110.3
click at [184, 104] on div "Hi ﻿ {contact-first-name} , [PERSON_NAME] Boxing Club is putting on some additi…" at bounding box center [237, 103] width 334 height 108
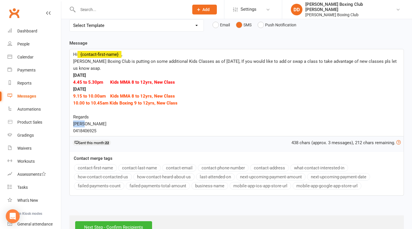
drag, startPoint x: 73, startPoint y: 125, endPoint x: 96, endPoint y: 124, distance: 22.9
click at [83, 124] on span "[PERSON_NAME]" at bounding box center [89, 123] width 33 height 5
click at [96, 124] on p "[PERSON_NAME]" at bounding box center [236, 123] width 327 height 7
click at [73, 124] on div "Hi ﻿ {contact-first-name} , [PERSON_NAME] Boxing Club is putting on some additi…" at bounding box center [237, 92] width 334 height 87
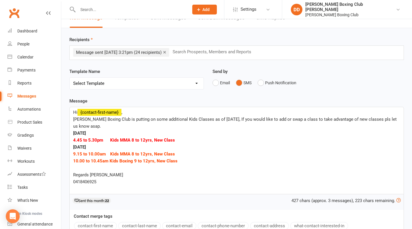
scroll to position [88, 0]
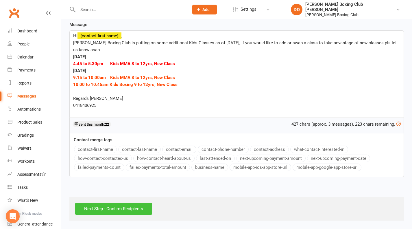
click at [122, 210] on input "Next Step - Confirm Recipients" at bounding box center [113, 209] width 77 height 12
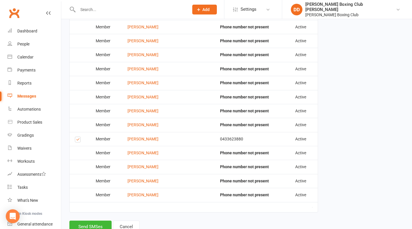
scroll to position [391, 0]
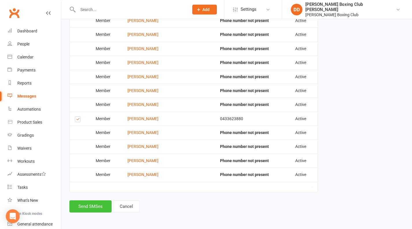
click at [87, 207] on button "Send SMSes" at bounding box center [90, 206] width 42 height 12
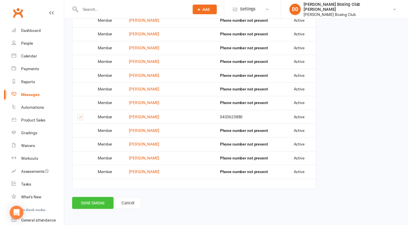
scroll to position [367, 0]
